Goal: Task Accomplishment & Management: Use online tool/utility

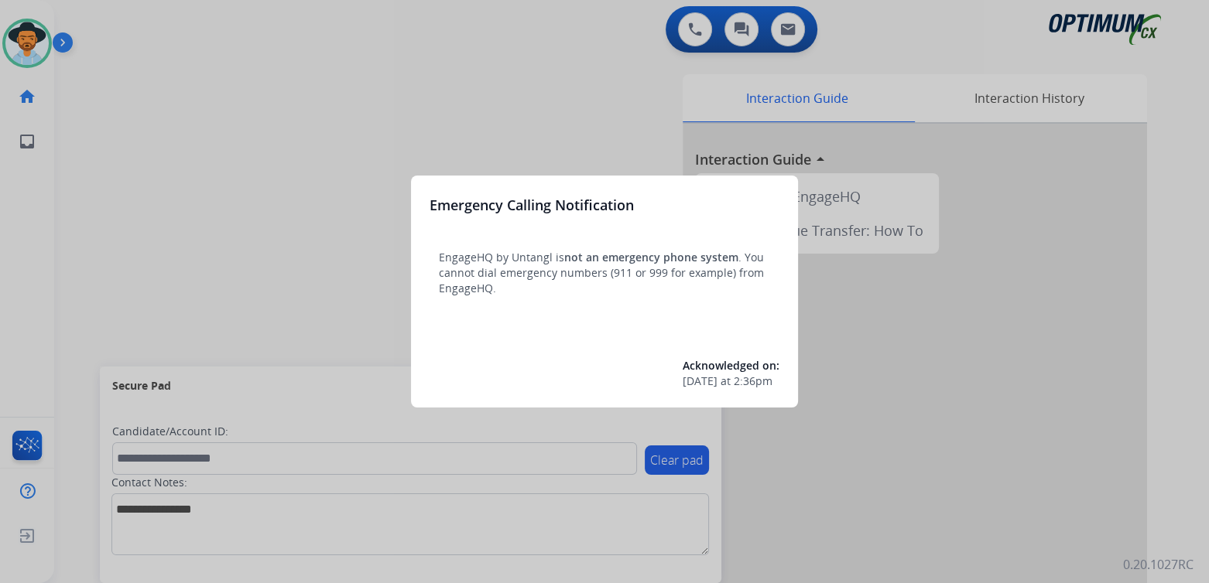
click at [487, 134] on div at bounding box center [604, 291] width 1209 height 583
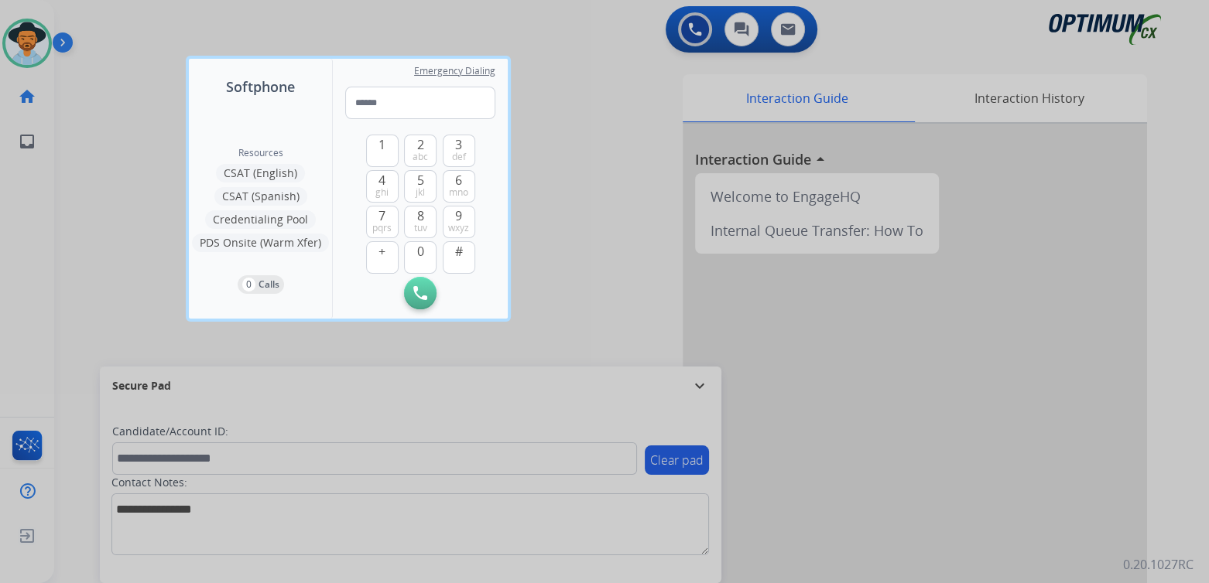
drag, startPoint x: 551, startPoint y: 143, endPoint x: 590, endPoint y: 116, distance: 47.9
click at [576, 134] on div at bounding box center [604, 291] width 1209 height 583
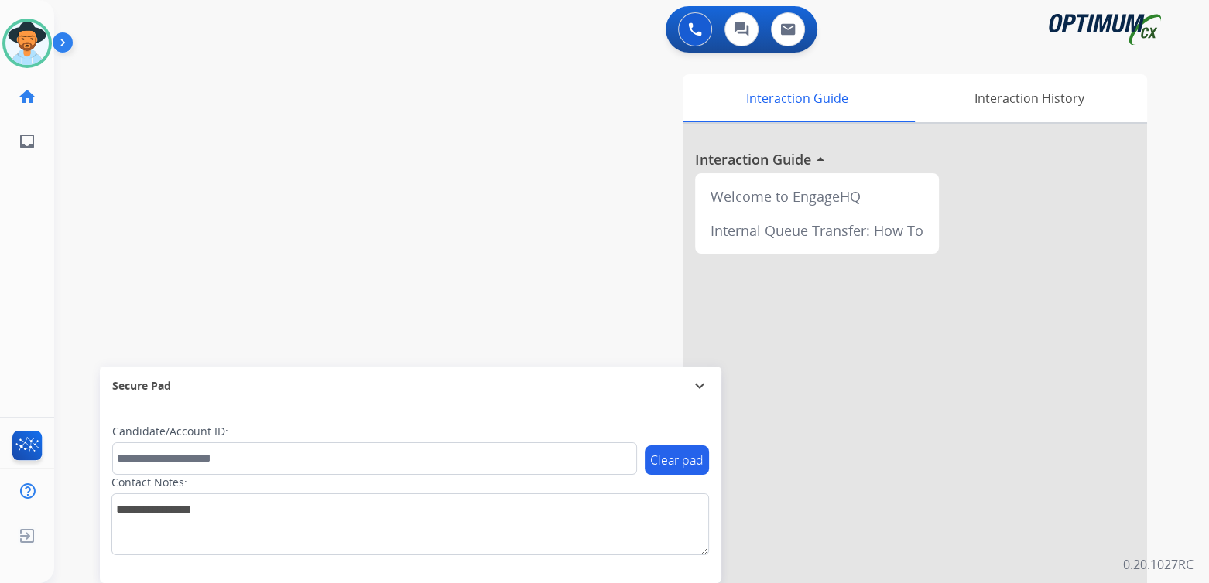
drag, startPoint x: 706, startPoint y: 382, endPoint x: 711, endPoint y: 410, distance: 28.4
click at [705, 383] on mat-icon "expand_more" at bounding box center [699, 386] width 19 height 19
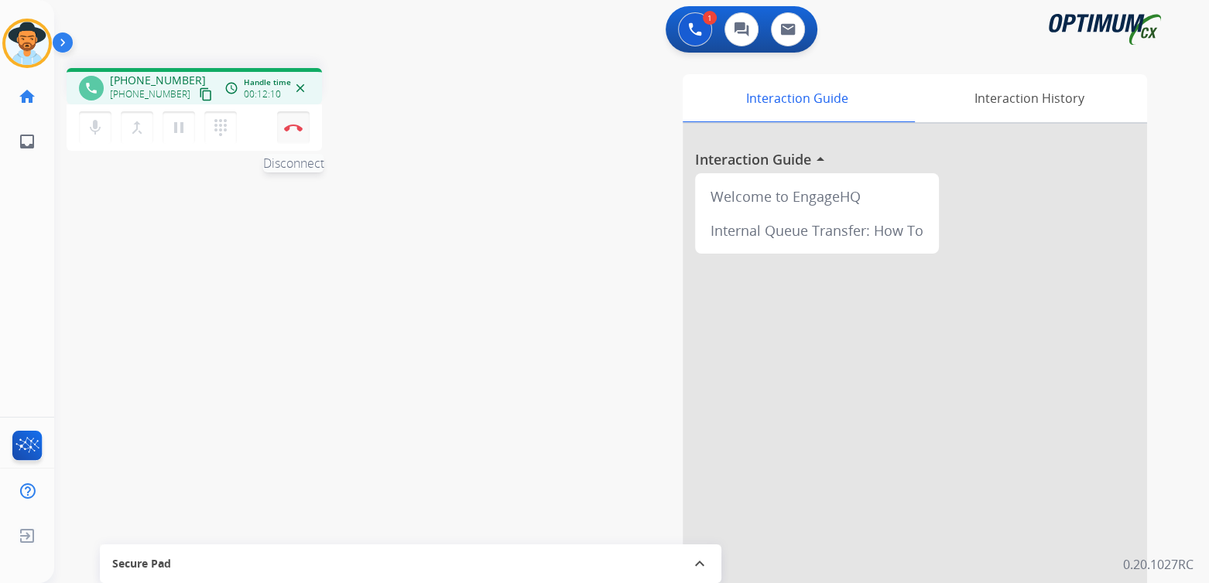
click at [292, 128] on img at bounding box center [293, 128] width 19 height 8
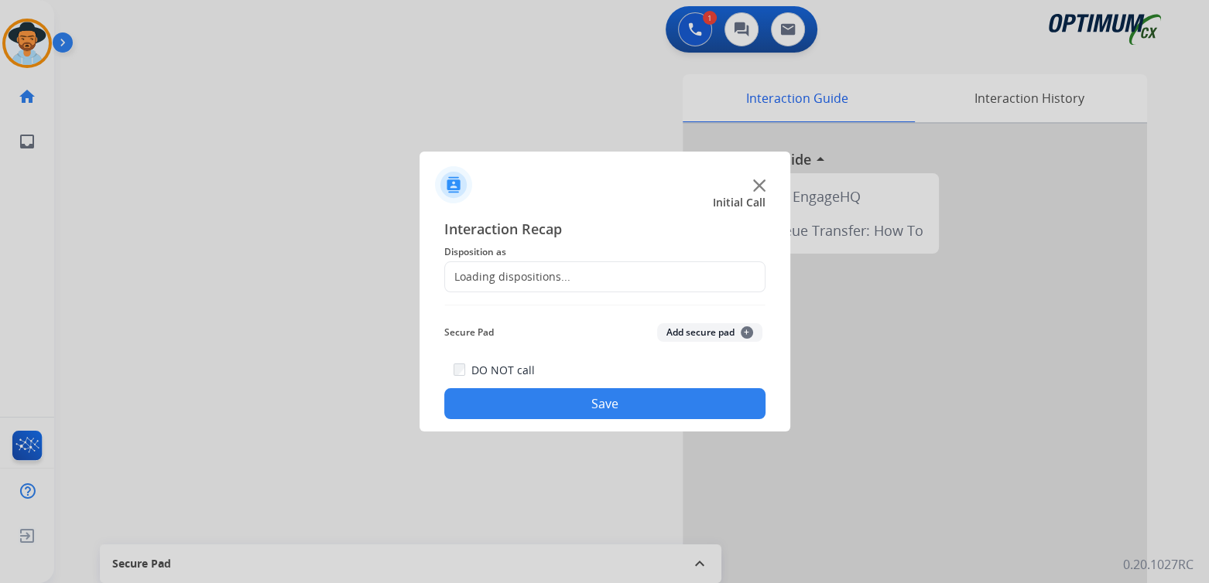
click at [546, 282] on div "Loading dispositions..." at bounding box center [507, 276] width 125 height 15
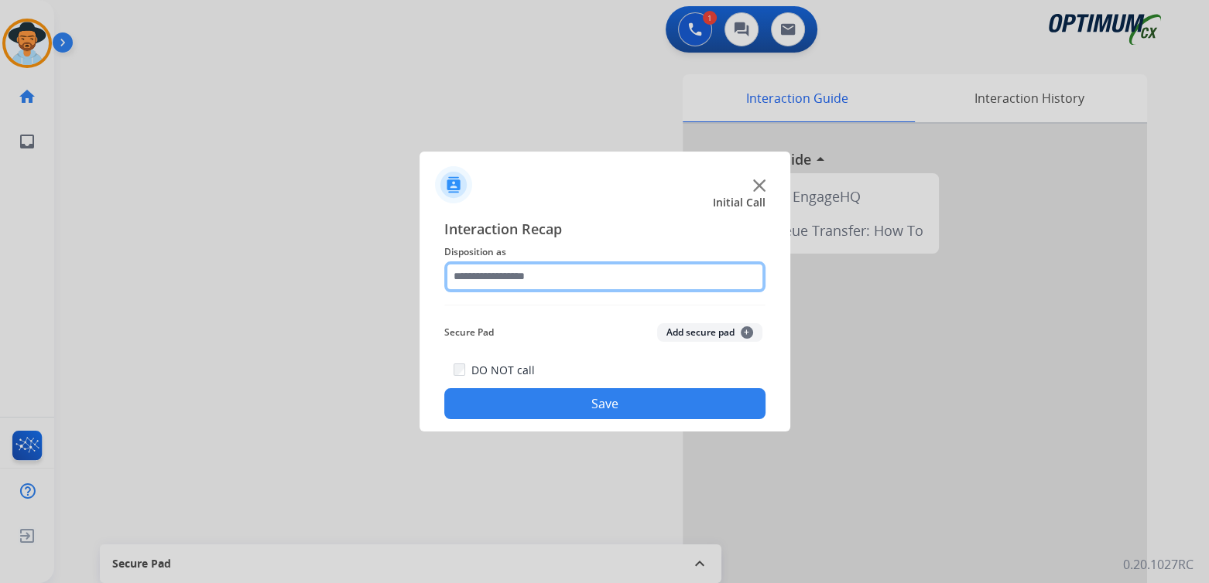
click at [554, 277] on input "text" at bounding box center [604, 277] width 321 height 31
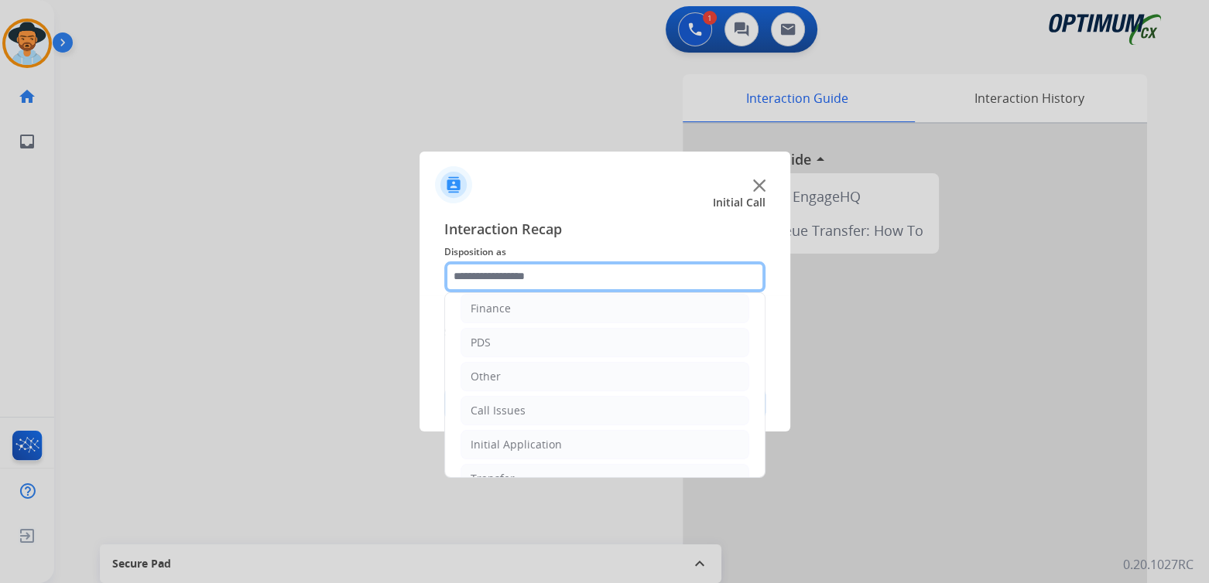
scroll to position [102, 0]
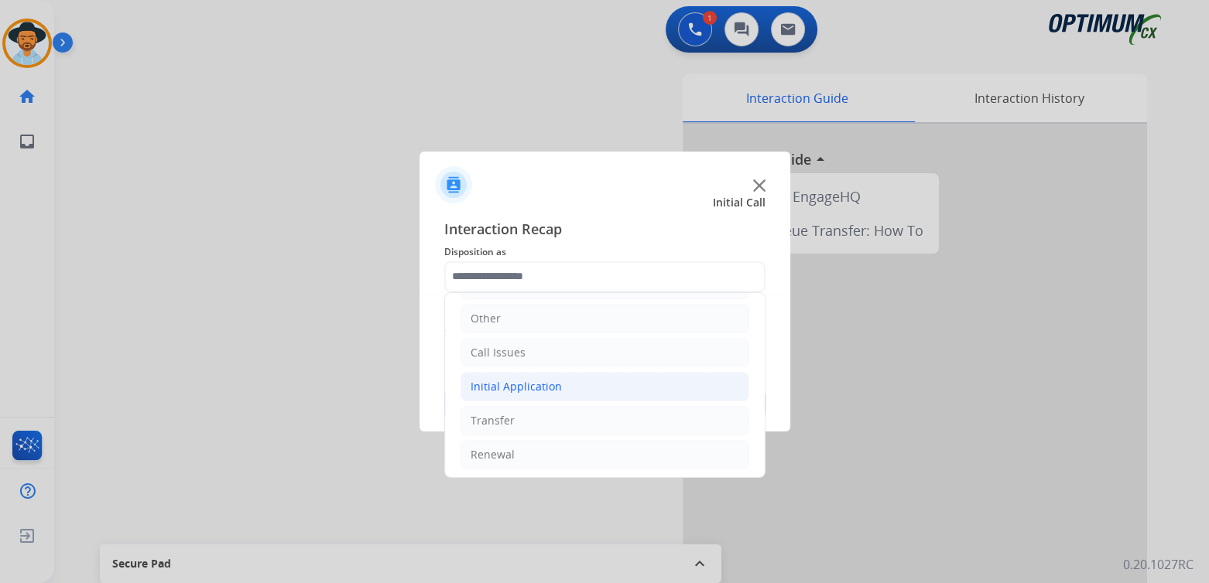
click at [555, 391] on div "Initial Application" at bounding box center [515, 386] width 91 height 15
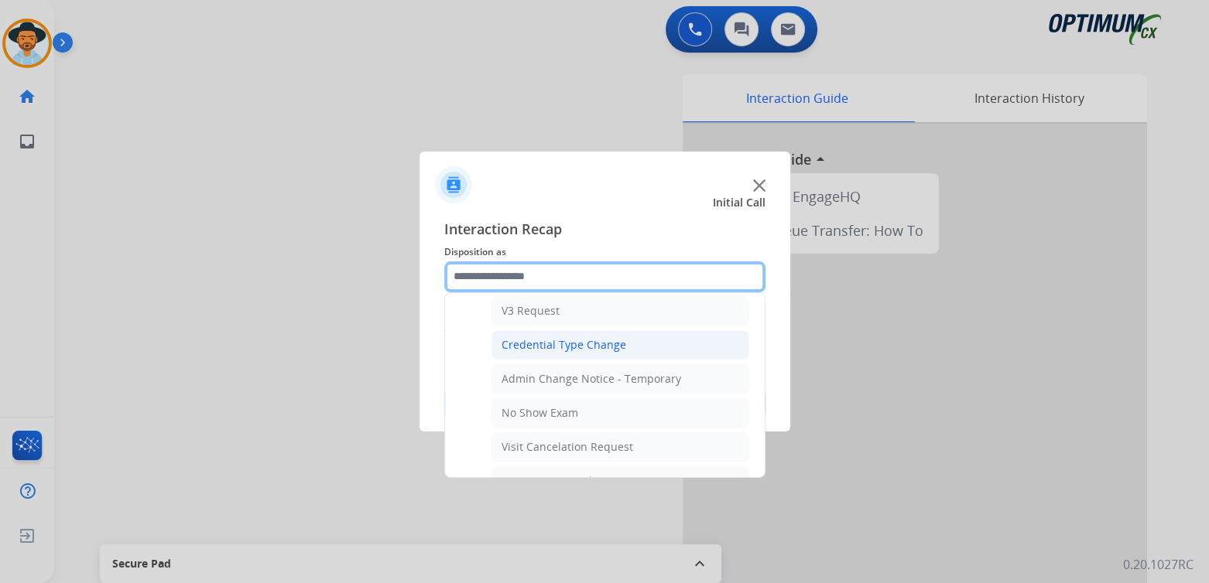
scroll to position [605, 0]
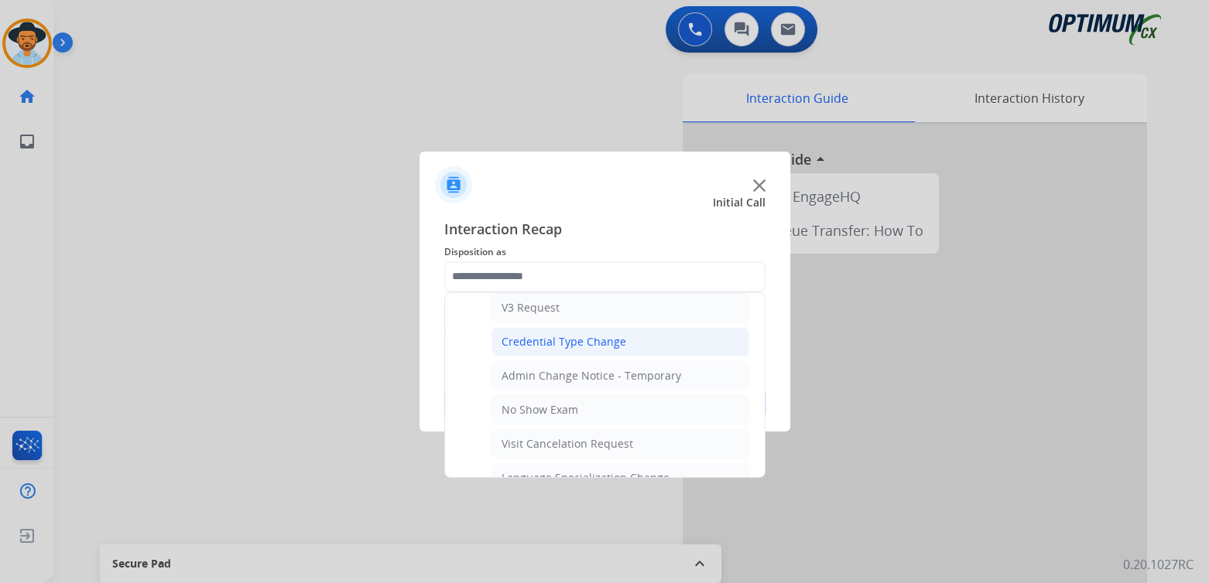
click at [566, 334] on div "Credential Type Change" at bounding box center [563, 341] width 125 height 15
type input "**********"
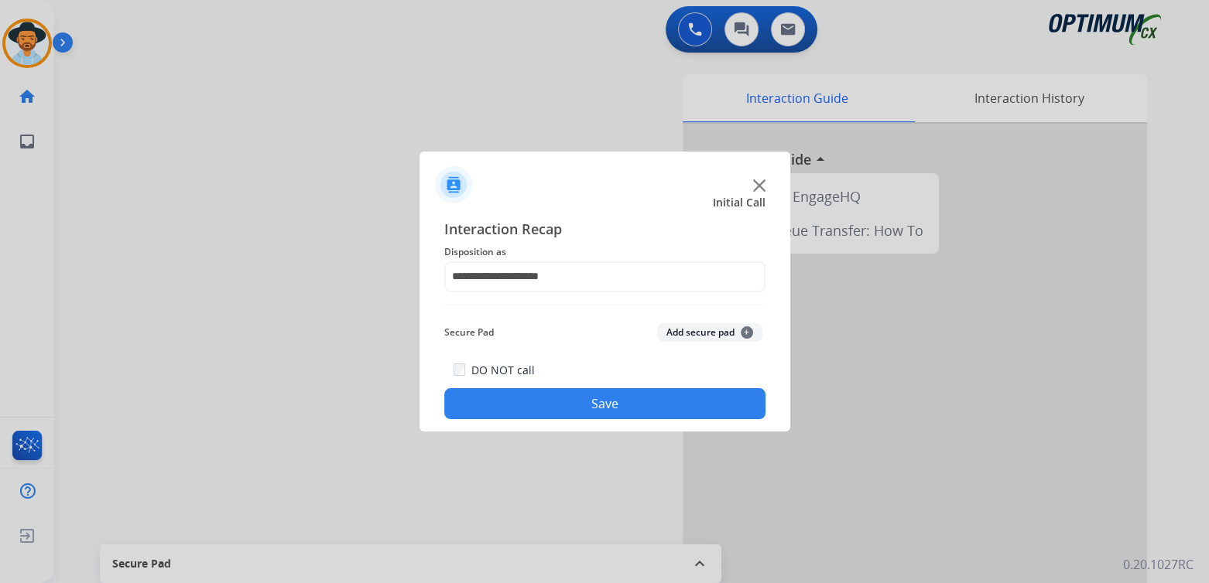
click at [640, 408] on button "Save" at bounding box center [604, 403] width 321 height 31
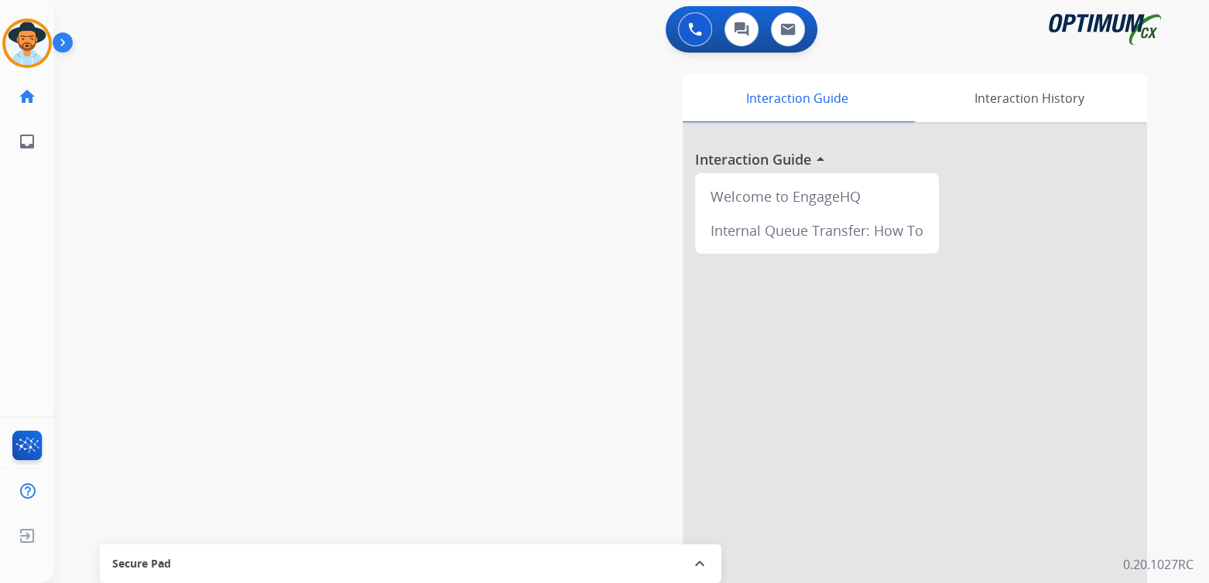
scroll to position [0, 0]
